Goal: Transaction & Acquisition: Purchase product/service

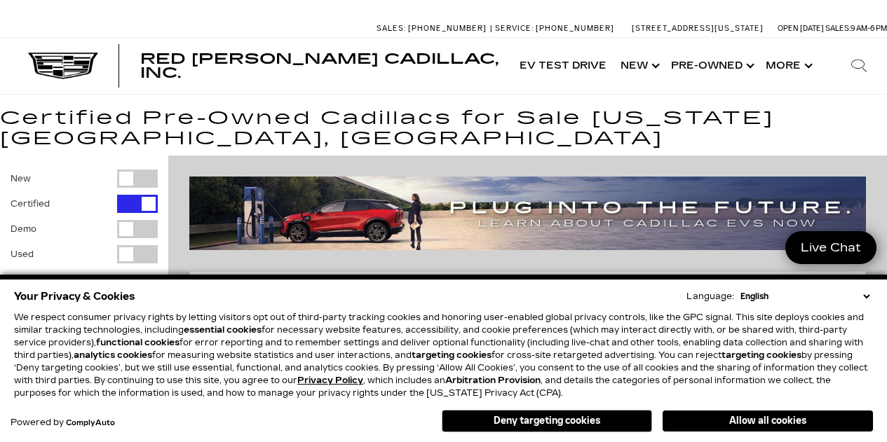
drag, startPoint x: 578, startPoint y: 420, endPoint x: 438, endPoint y: 304, distance: 181.7
click at [578, 420] on button "Deny targeting cookies" at bounding box center [547, 421] width 210 height 22
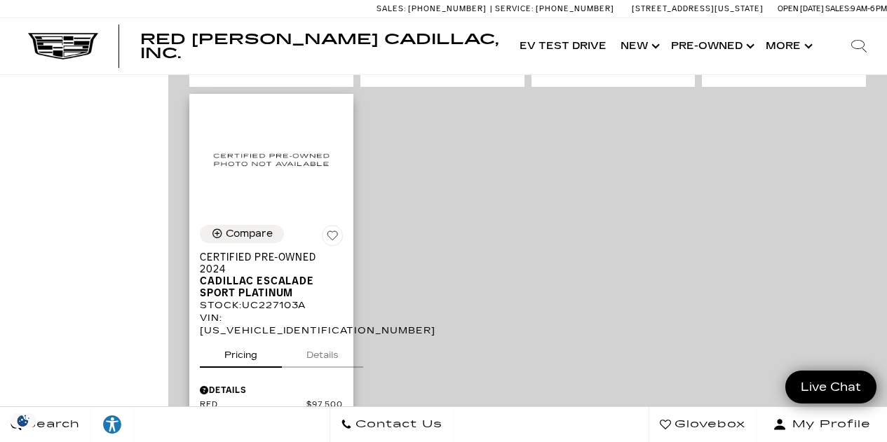
scroll to position [1332, 0]
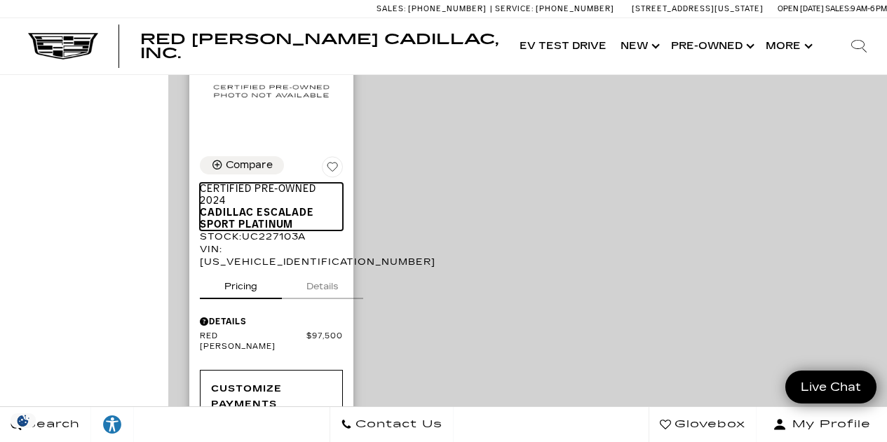
click at [228, 207] on span "Cadillac Escalade Sport Platinum" at bounding box center [266, 219] width 132 height 24
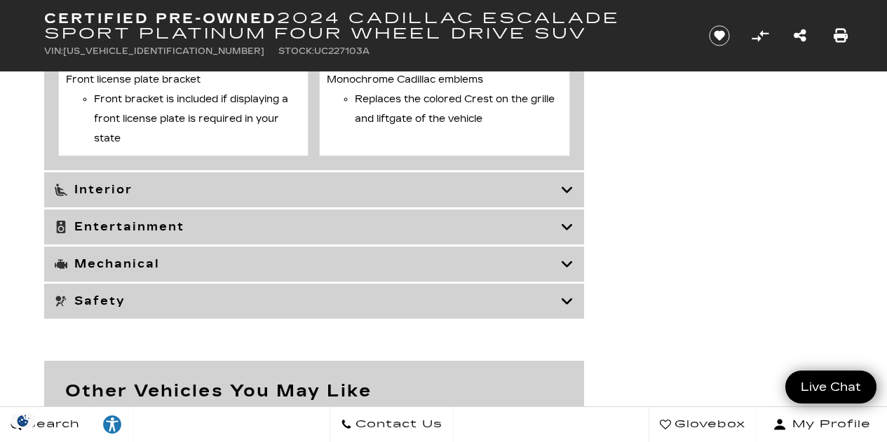
scroll to position [4276, 0]
click at [361, 196] on h3 "Interior" at bounding box center [308, 189] width 506 height 14
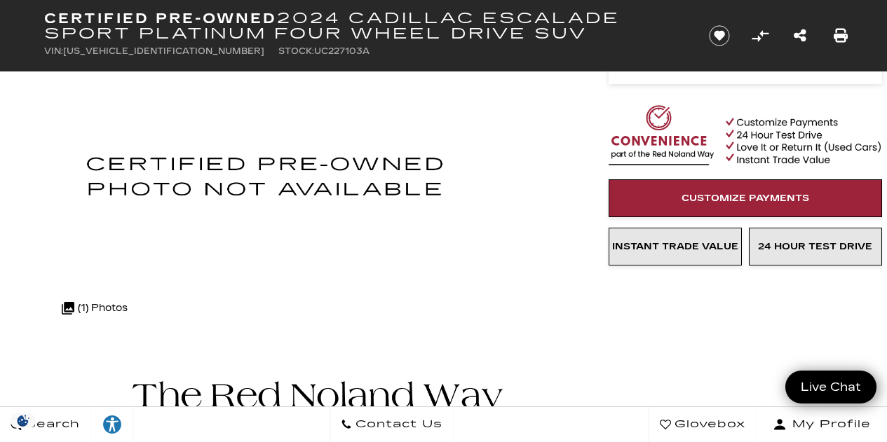
scroll to position [0, 0]
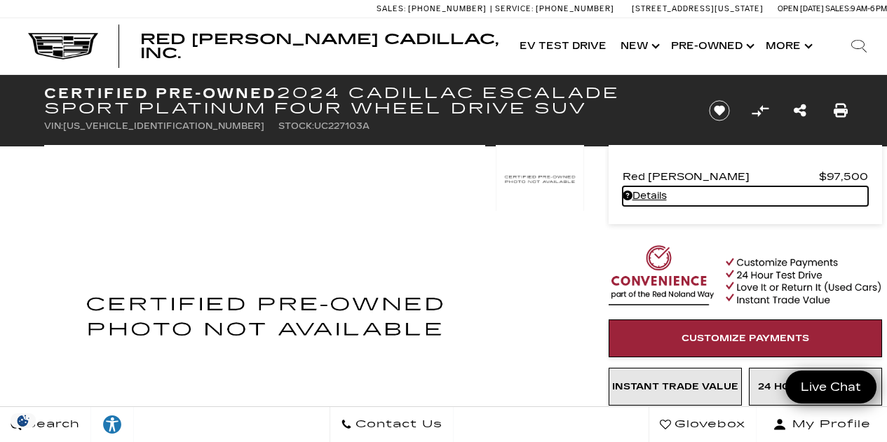
click at [650, 201] on link "Details - about pricing for: Certified Pre-Owned 2024 Cadillac Escalade Sport P…" at bounding box center [744, 196] width 245 height 20
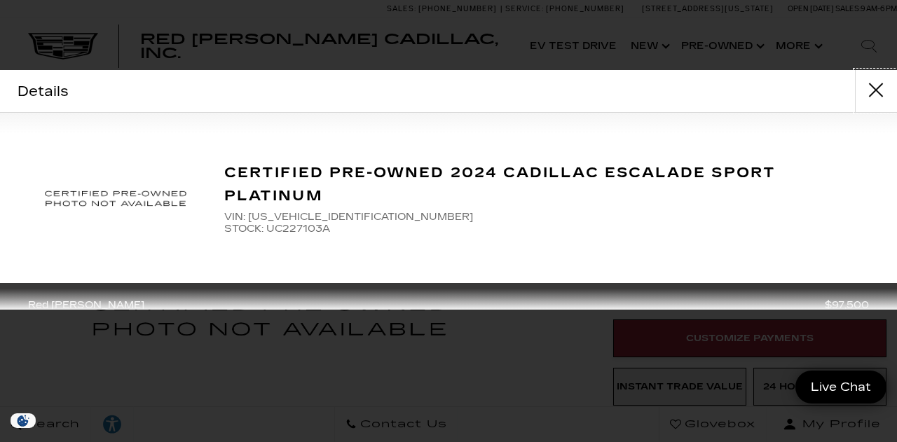
click at [873, 90] on button "close" at bounding box center [876, 91] width 42 height 42
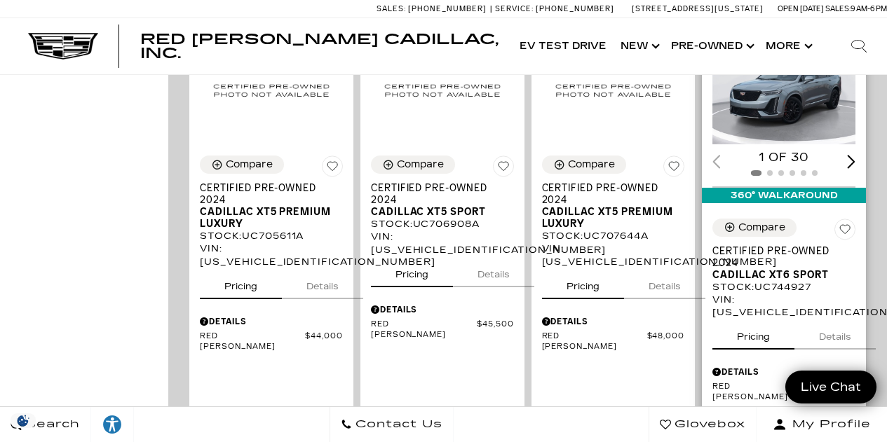
scroll to position [841, 0]
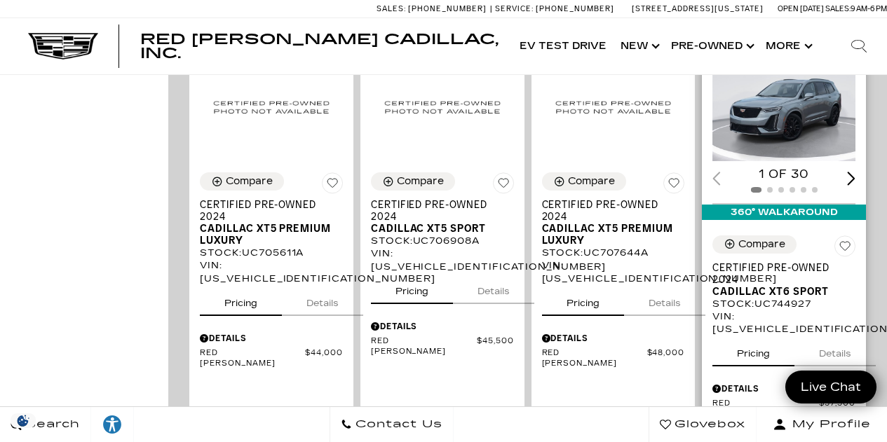
click at [845, 345] on button "Details" at bounding box center [834, 351] width 81 height 31
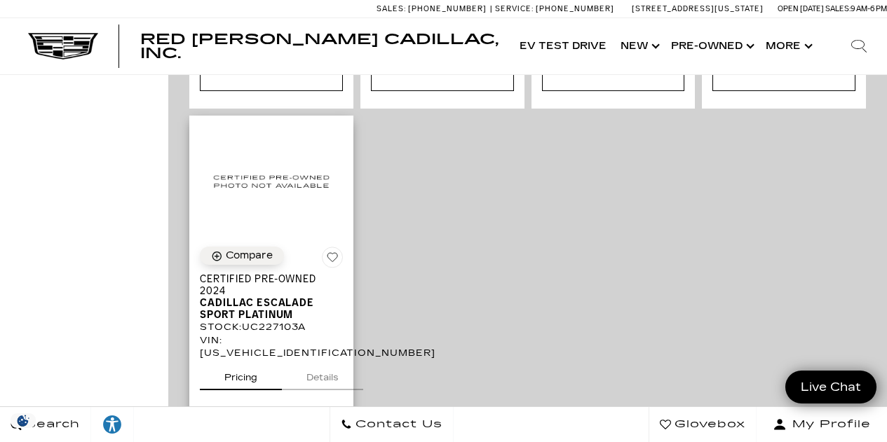
scroll to position [1402, 0]
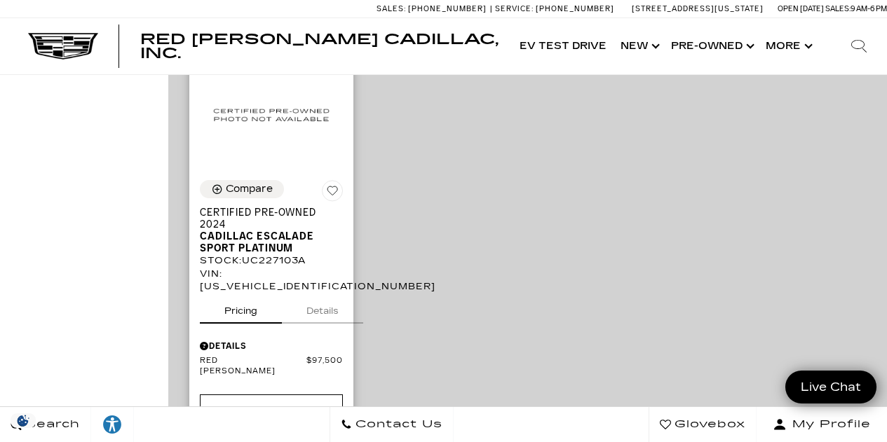
click at [316, 305] on button "Details" at bounding box center [322, 308] width 81 height 31
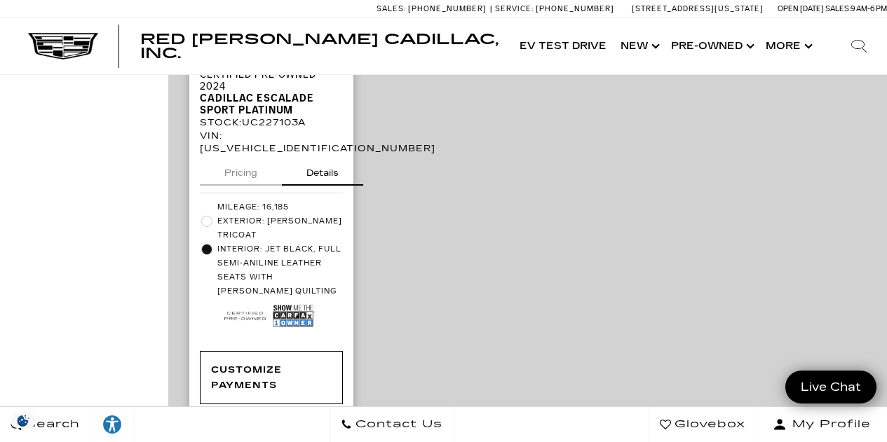
scroll to position [1542, 0]
